Goal: Find specific page/section: Find specific page/section

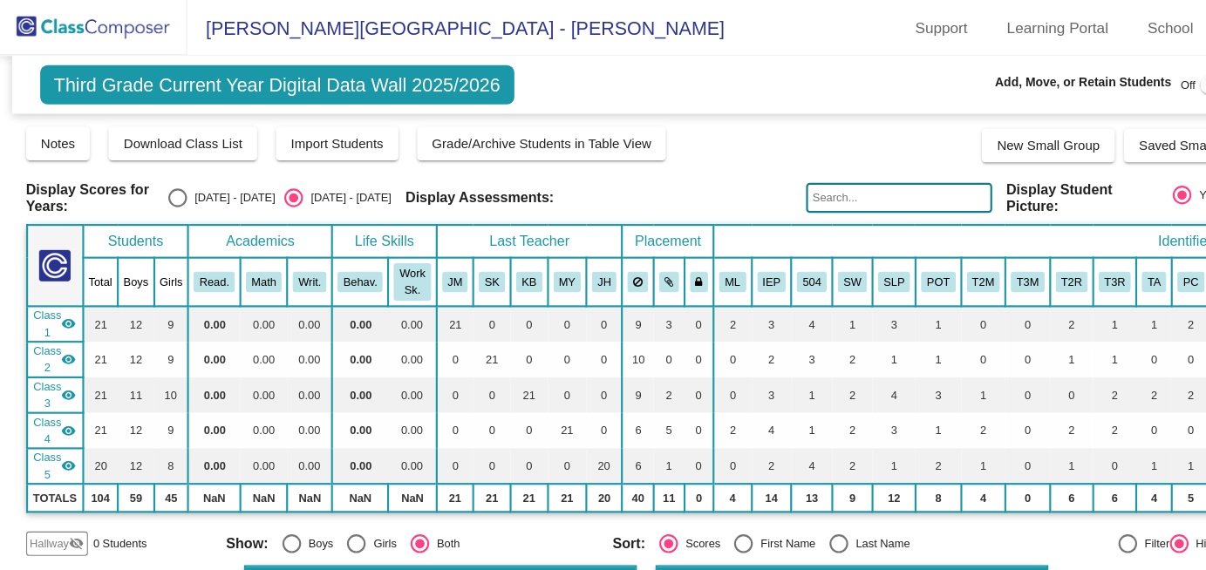
scroll to position [349, 0]
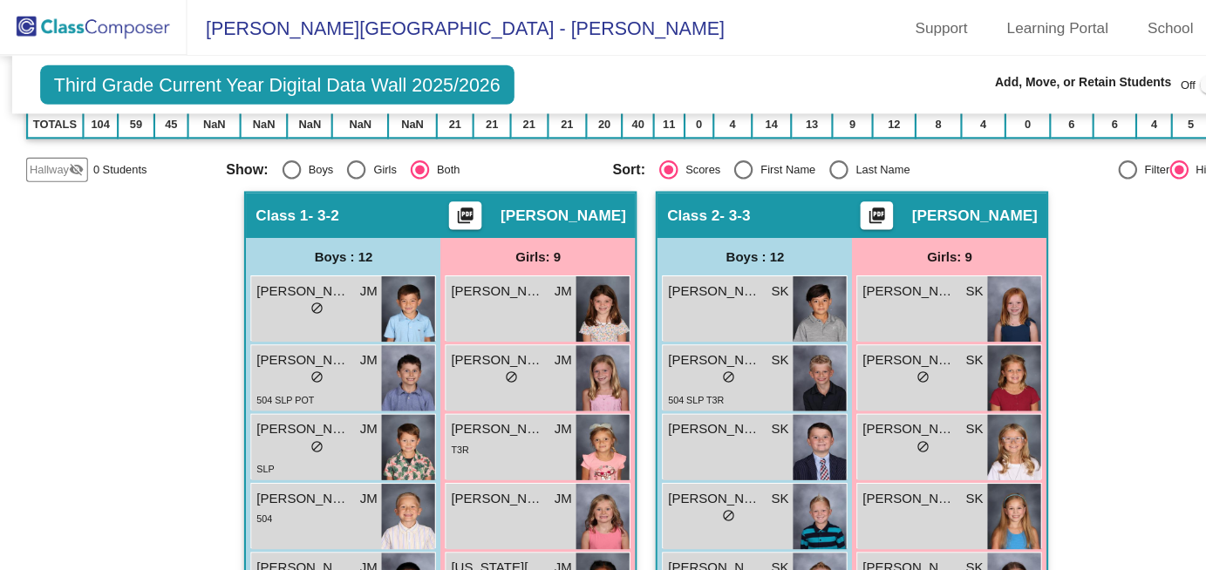
click at [101, 19] on img at bounding box center [87, 25] width 174 height 51
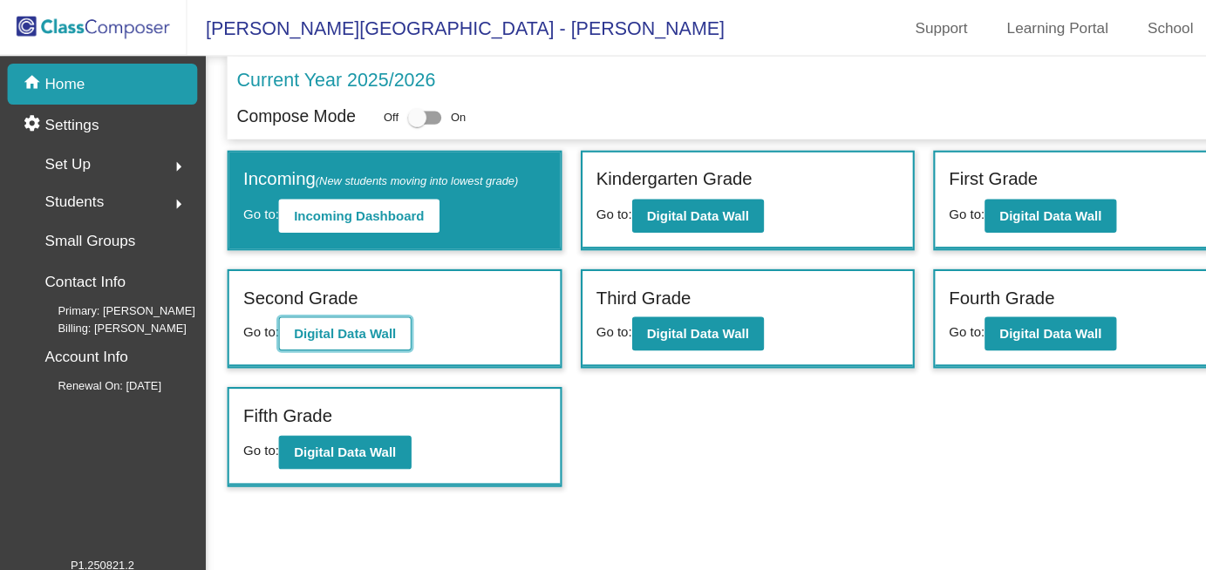
click at [358, 322] on button "Digital Data Wall" at bounding box center [321, 311] width 123 height 31
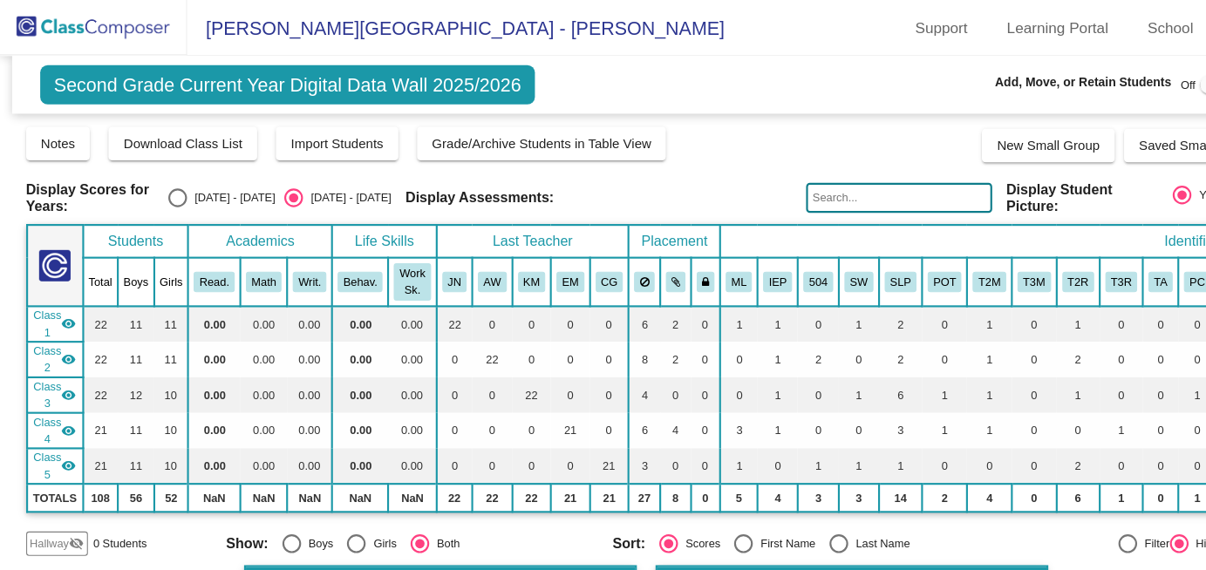
click at [968, 167] on div "Display Scores for Years: [DATE] - [DATE] [DATE] - [DATE] Grade/Archive Student…" at bounding box center [603, 318] width 1158 height 402
click at [866, 190] on input "text" at bounding box center [839, 185] width 174 height 28
type input "dutoit"
click at [721, 172] on div "Display Scores for Years: [DATE] - [DATE] [DATE] - [DATE] Display Assessments: …" at bounding box center [603, 184] width 1158 height 31
click at [116, 35] on img at bounding box center [87, 25] width 174 height 51
